Goal: Task Accomplishment & Management: Use online tool/utility

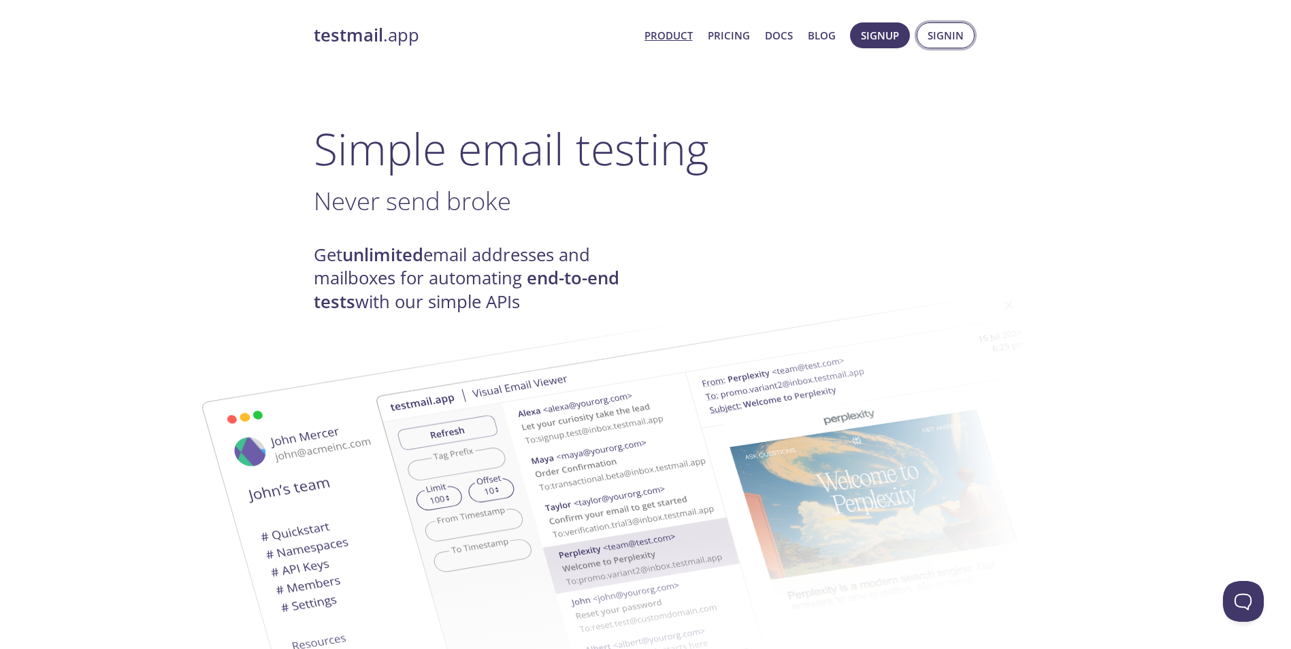
click at [964, 29] on button "Signin" at bounding box center [946, 35] width 58 height 26
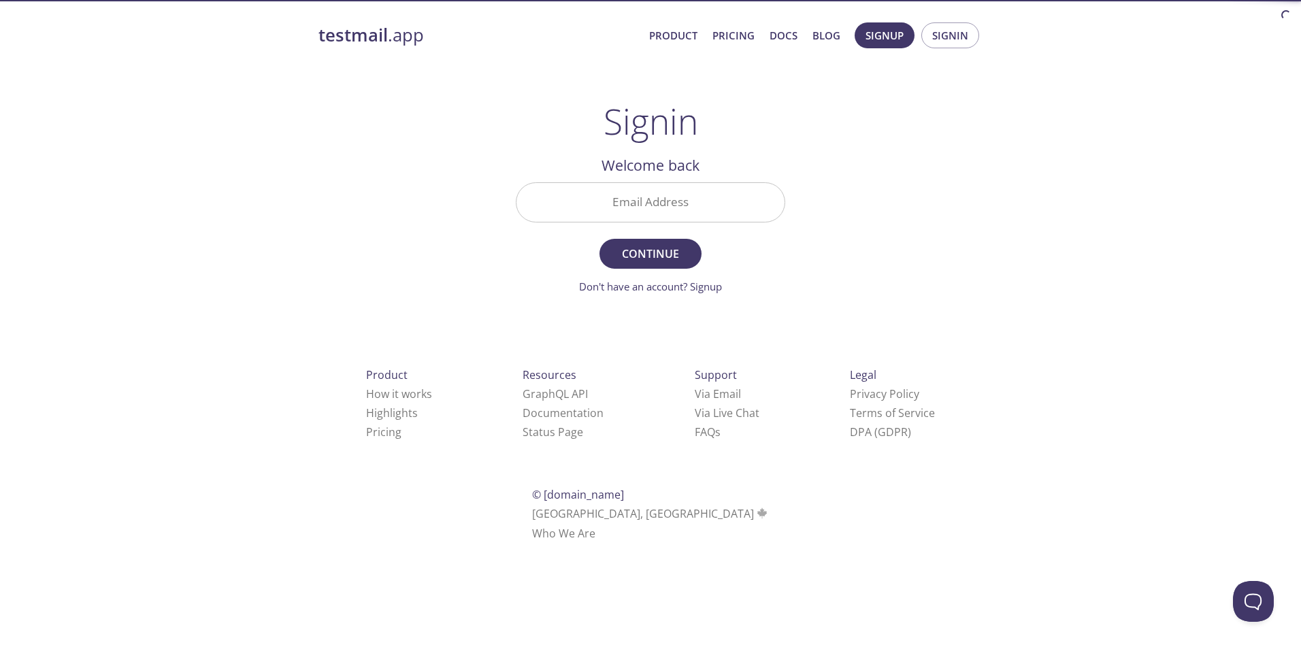
click at [666, 189] on input "Email Address" at bounding box center [651, 202] width 268 height 39
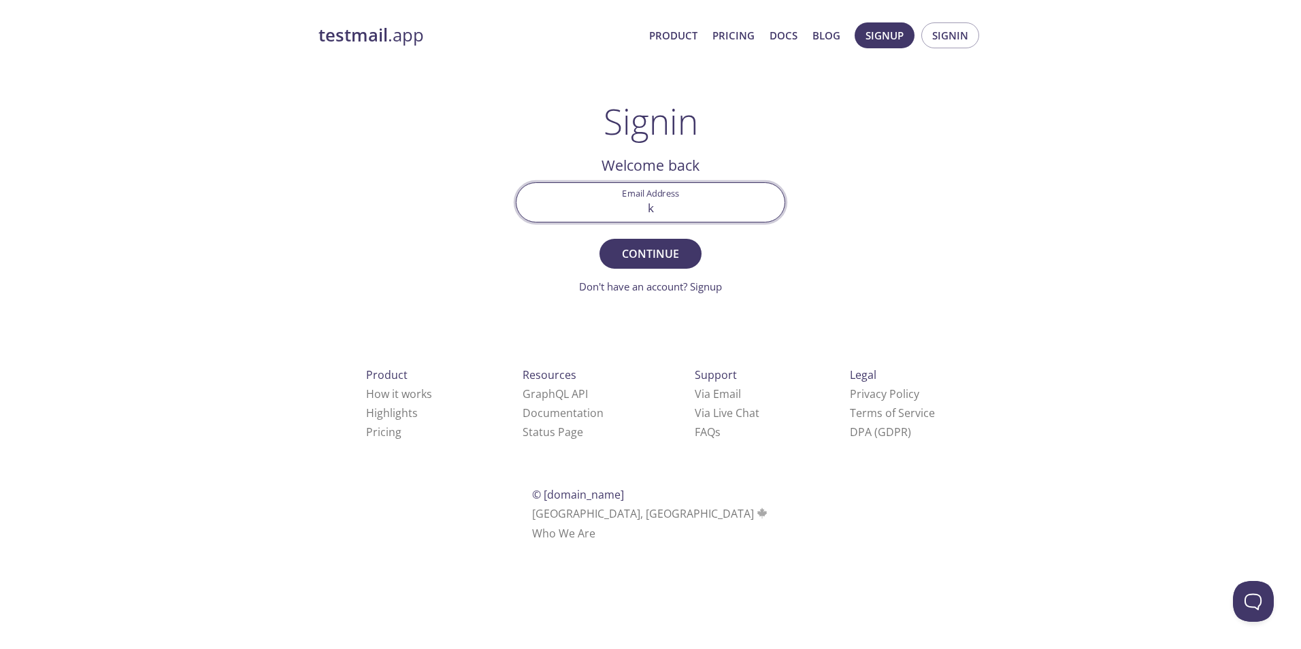
type input "[EMAIL_ADDRESS][PERSON_NAME][DOMAIN_NAME]"
click at [652, 264] on button "Continue" at bounding box center [651, 254] width 102 height 30
click at [624, 207] on input "Signin Security Code" at bounding box center [651, 202] width 268 height 39
paste input "GFWUU6S"
type input "GFWUU6S"
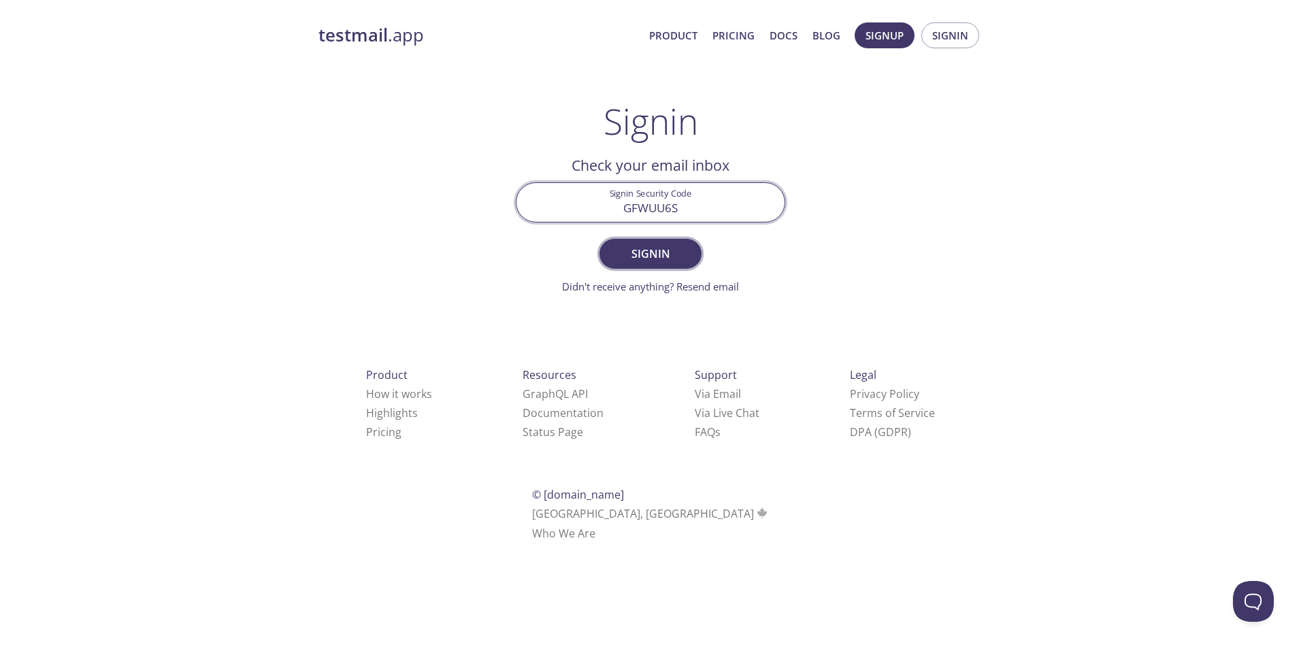
click at [676, 242] on button "Signin" at bounding box center [651, 254] width 102 height 30
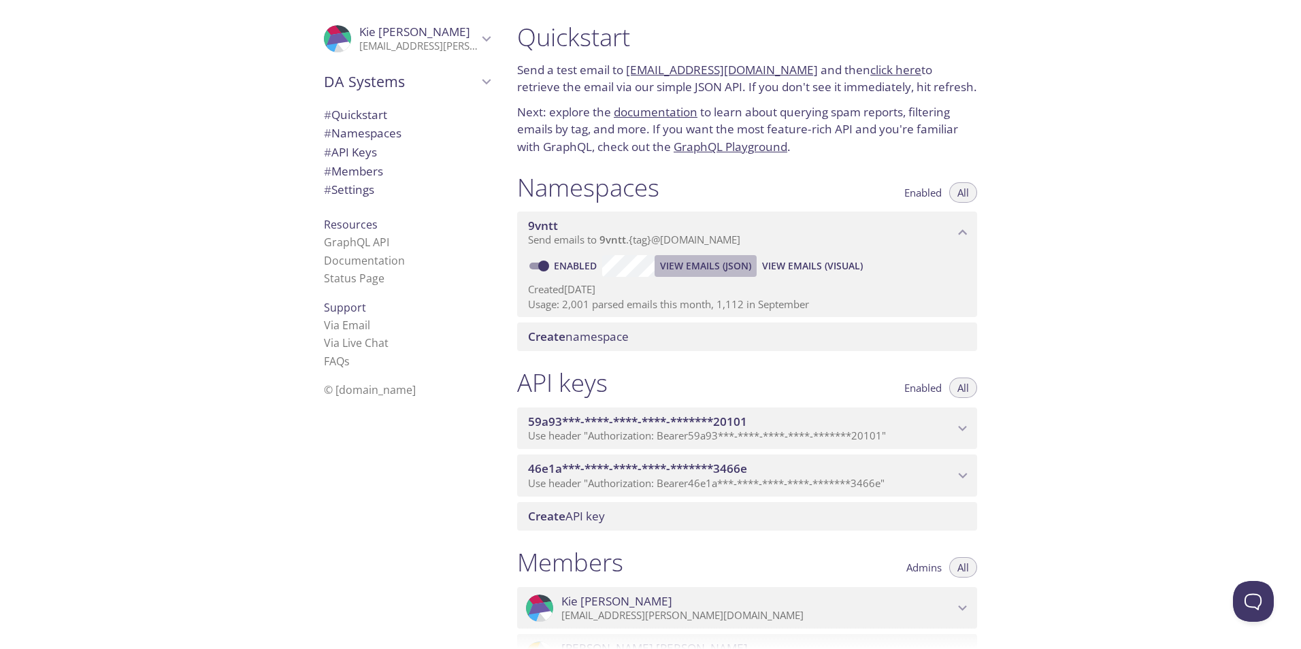
click at [691, 267] on span "View Emails (JSON)" at bounding box center [705, 266] width 91 height 16
click at [698, 264] on span "View Emails (JSON)" at bounding box center [705, 266] width 91 height 16
click at [682, 265] on span "View Emails (JSON)" at bounding box center [705, 266] width 91 height 16
